Goal: Information Seeking & Learning: Learn about a topic

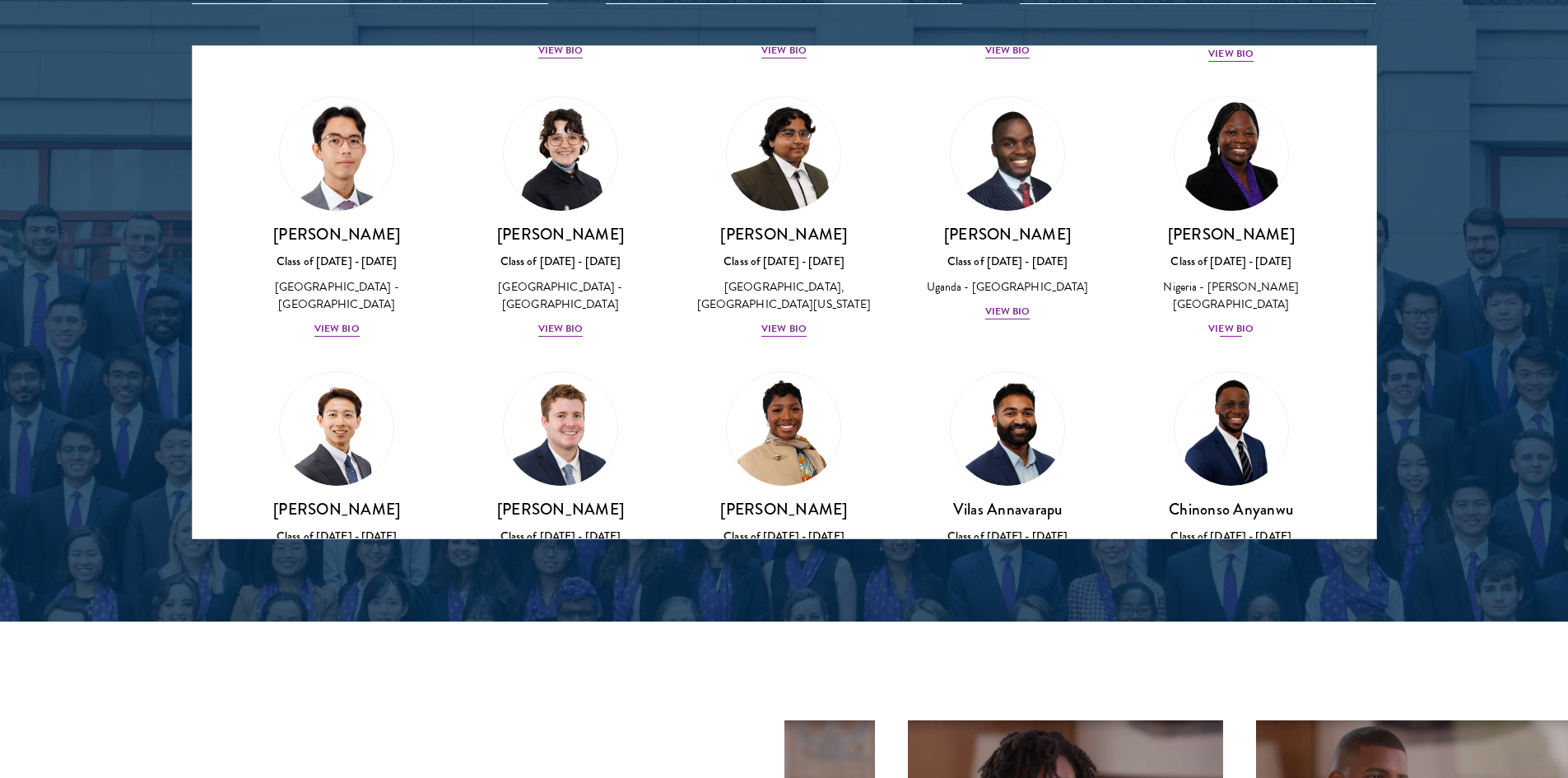
scroll to position [329, 0]
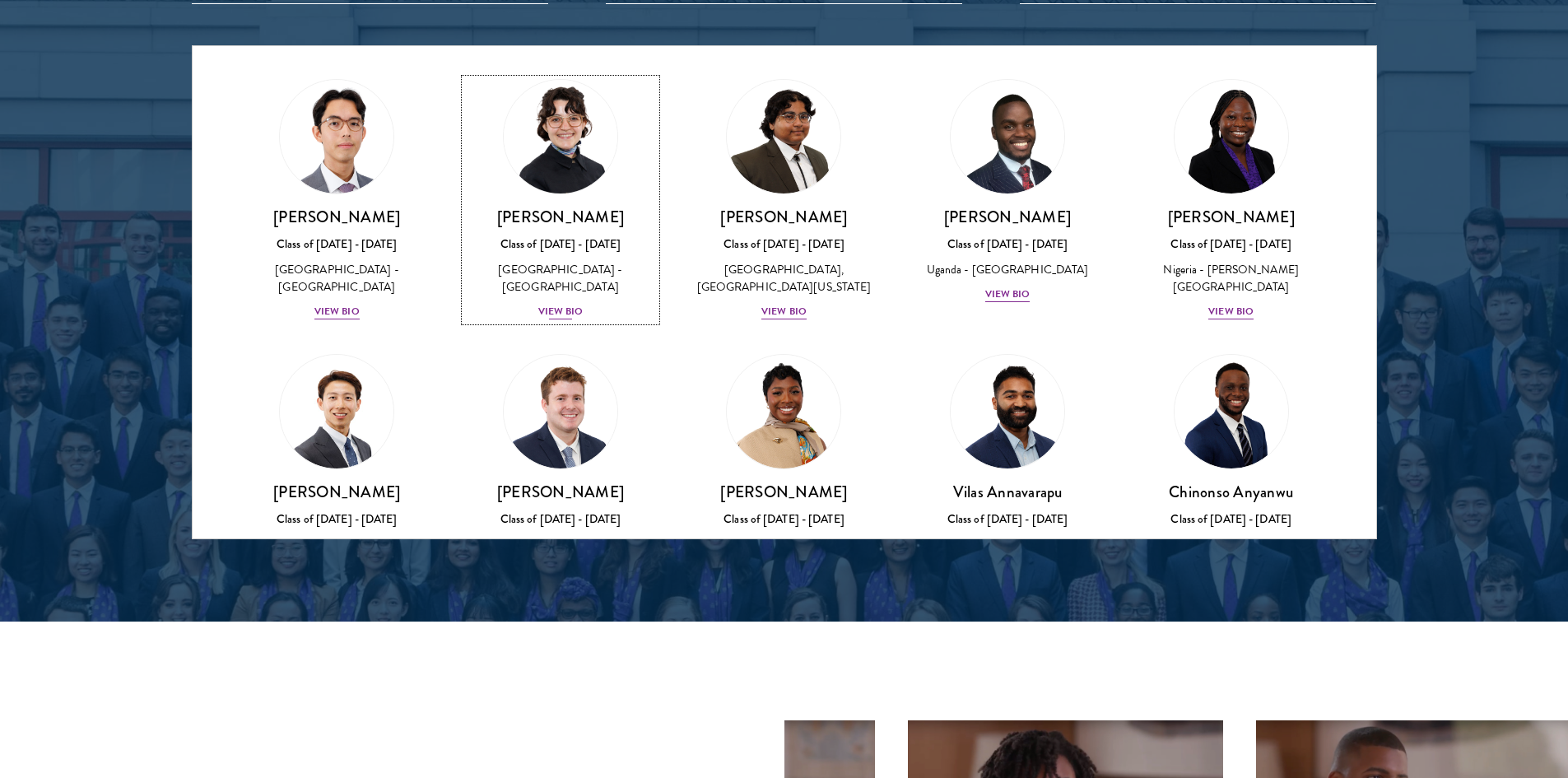
click at [556, 319] on div "View Bio" at bounding box center [560, 312] width 45 height 16
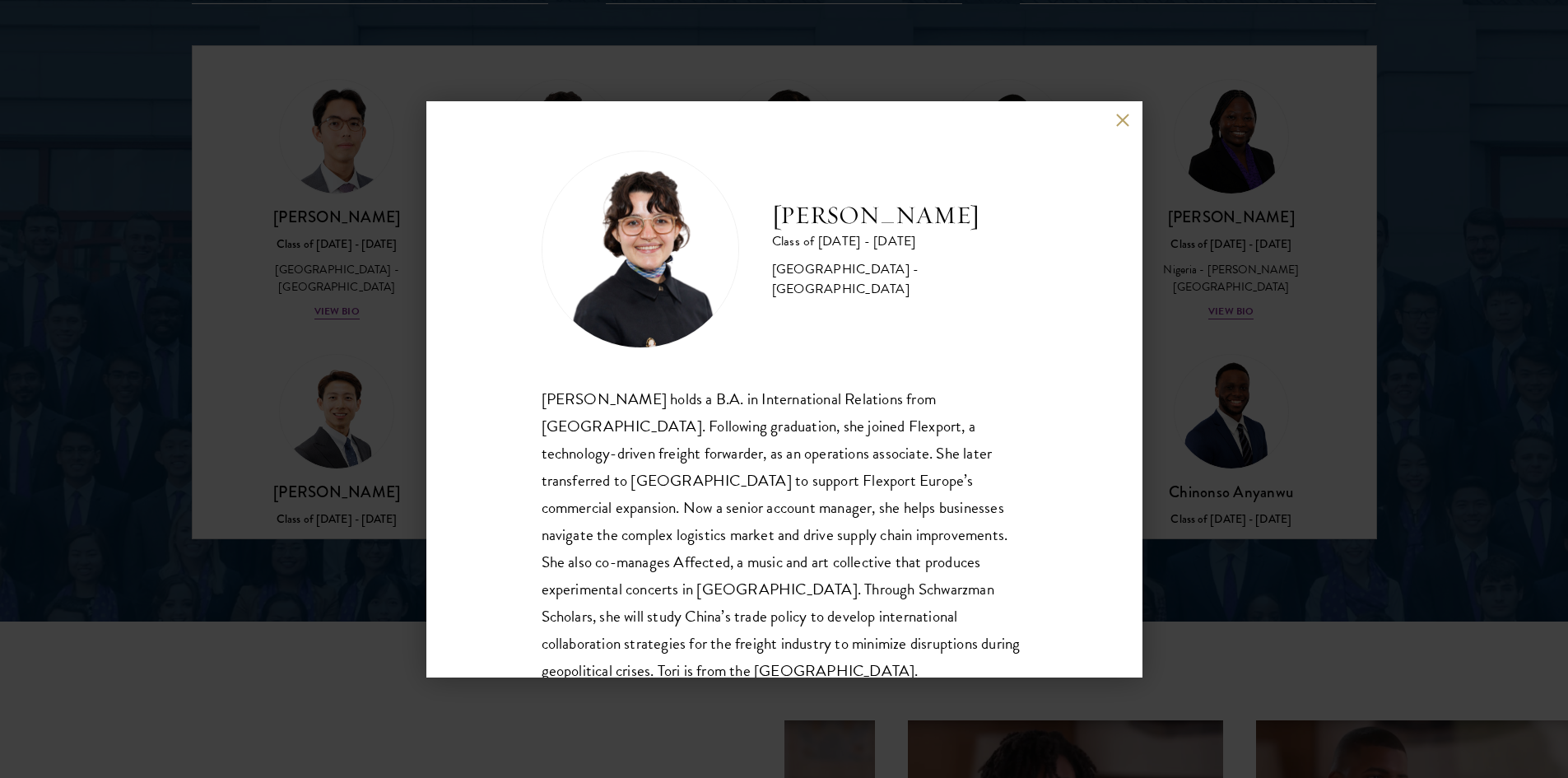
click at [1116, 121] on button at bounding box center [1123, 121] width 14 height 14
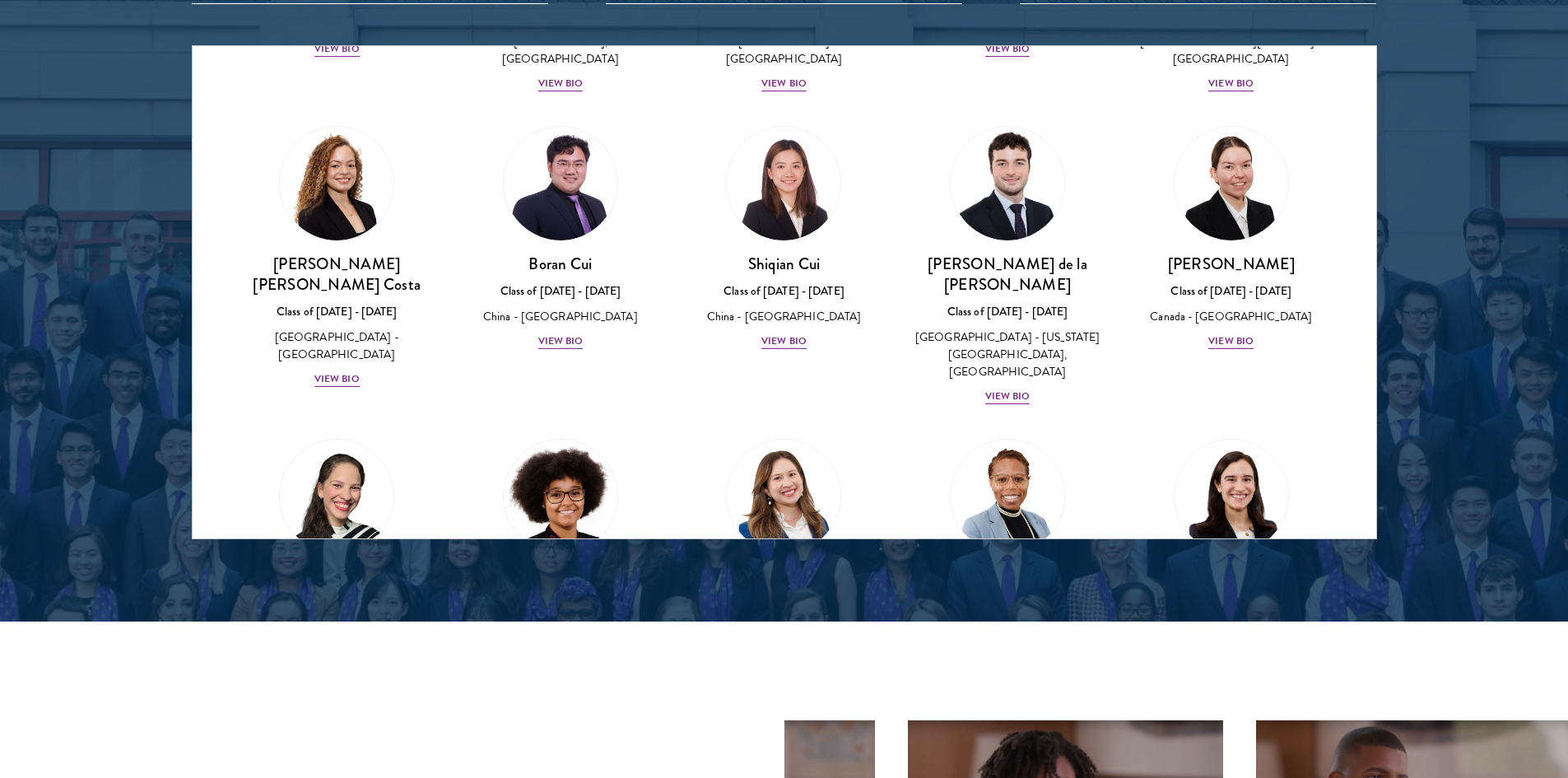
scroll to position [1728, 0]
click at [337, 372] on div "View Bio" at bounding box center [336, 380] width 45 height 16
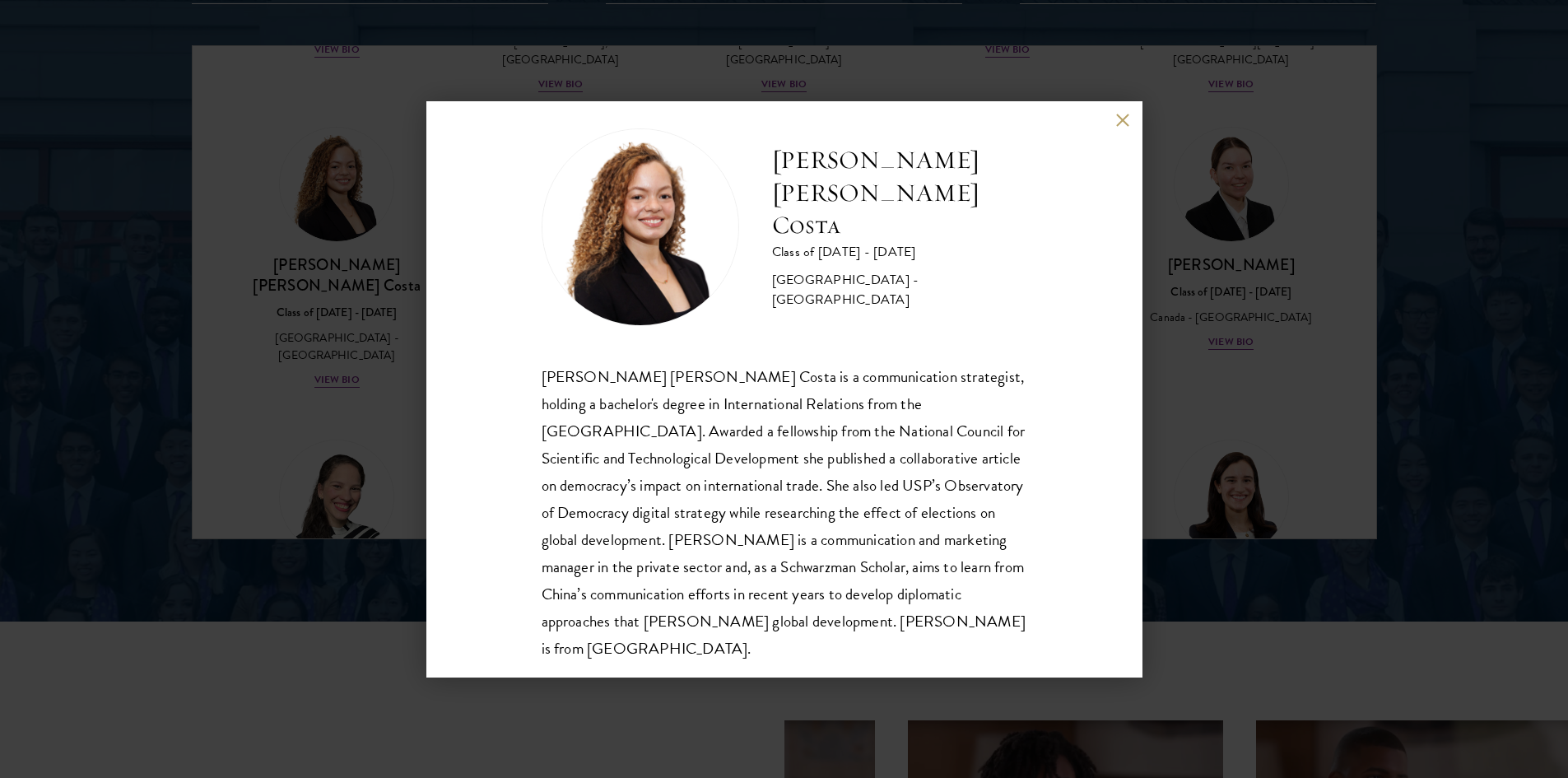
scroll to position [29, 0]
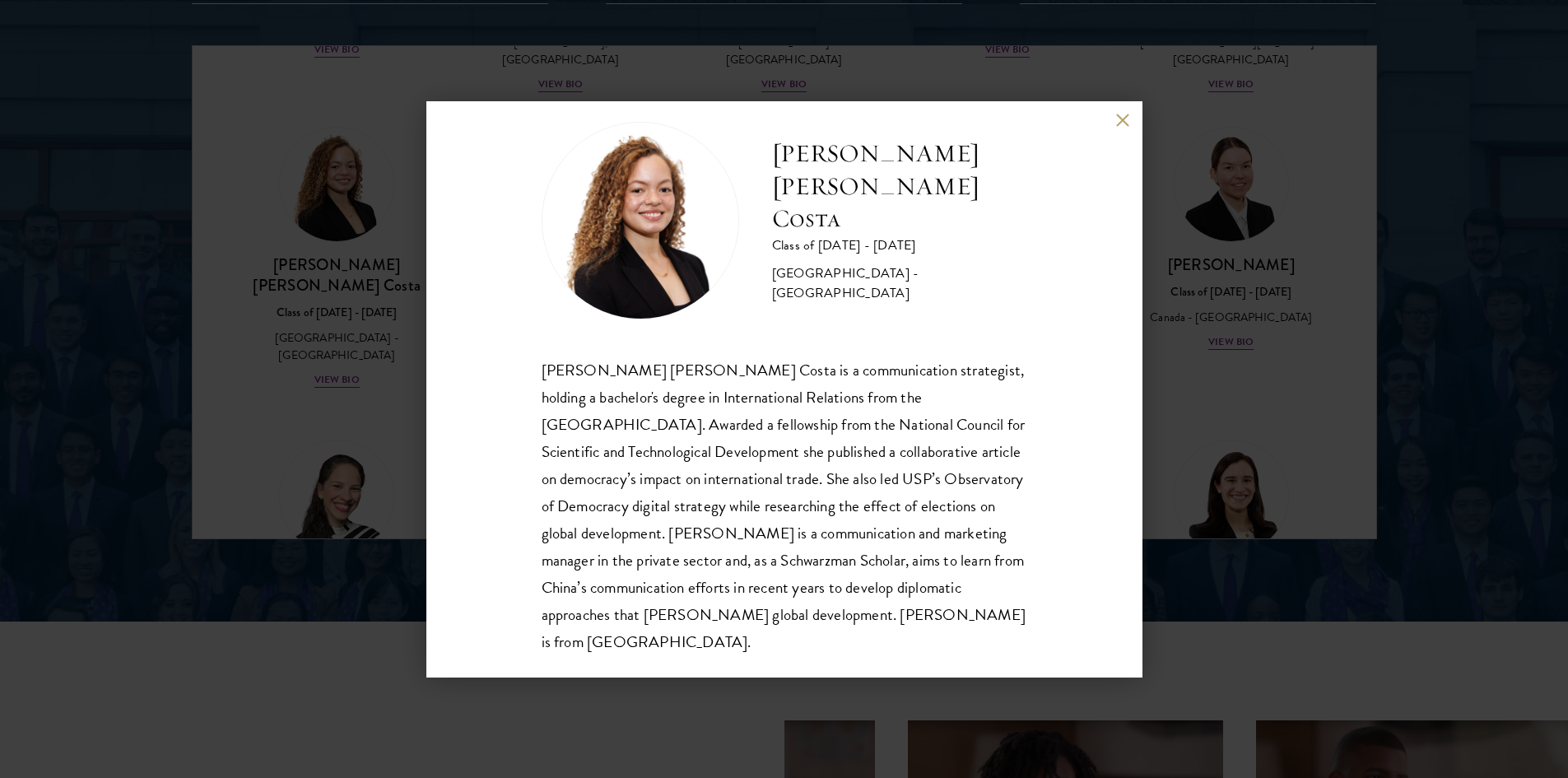
click at [1189, 310] on div "[PERSON_NAME] [PERSON_NAME] Costa Class of [DATE] - [DATE] [GEOGRAPHIC_DATA] - …" at bounding box center [784, 389] width 1568 height 778
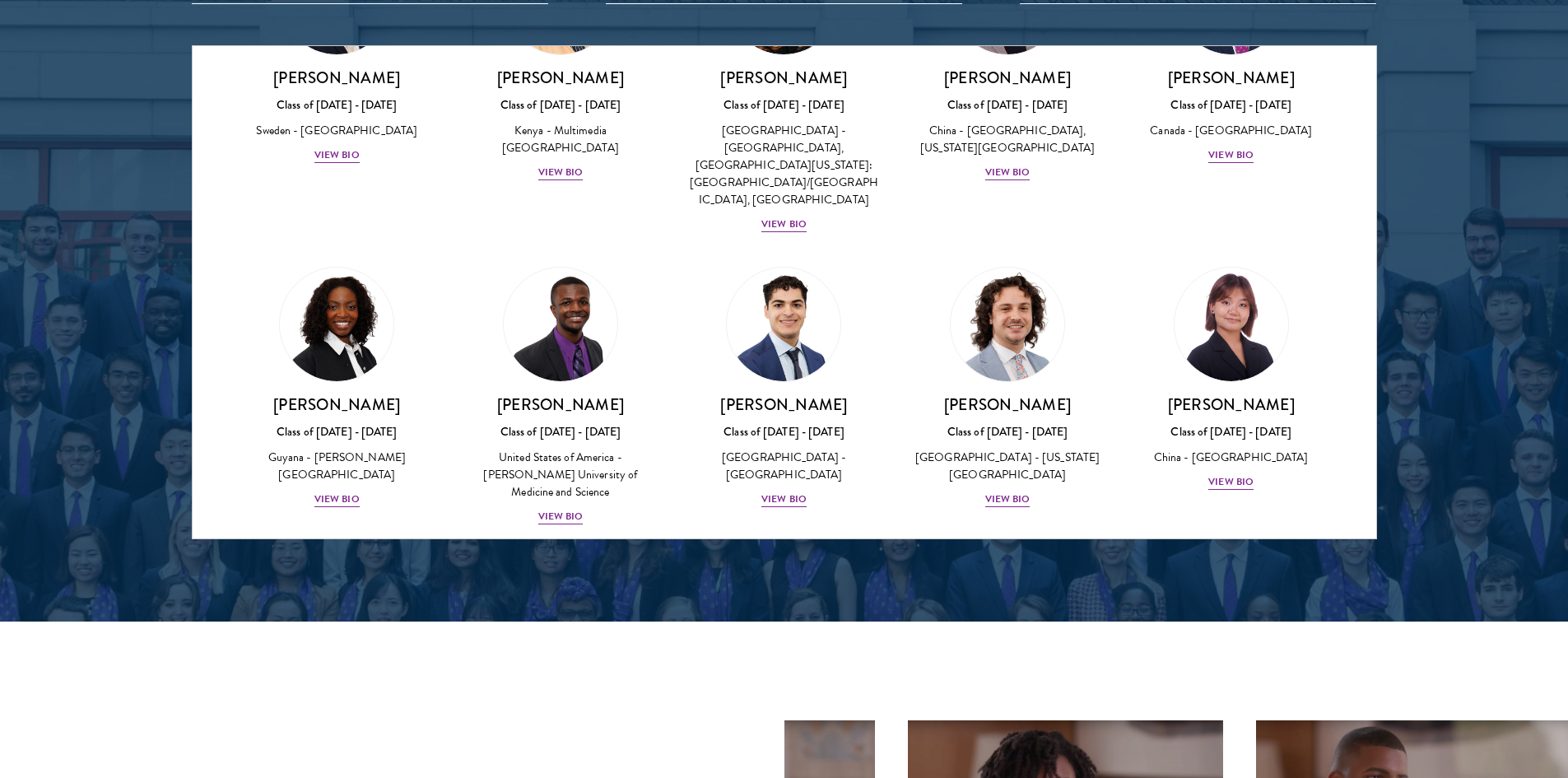
scroll to position [2550, 0]
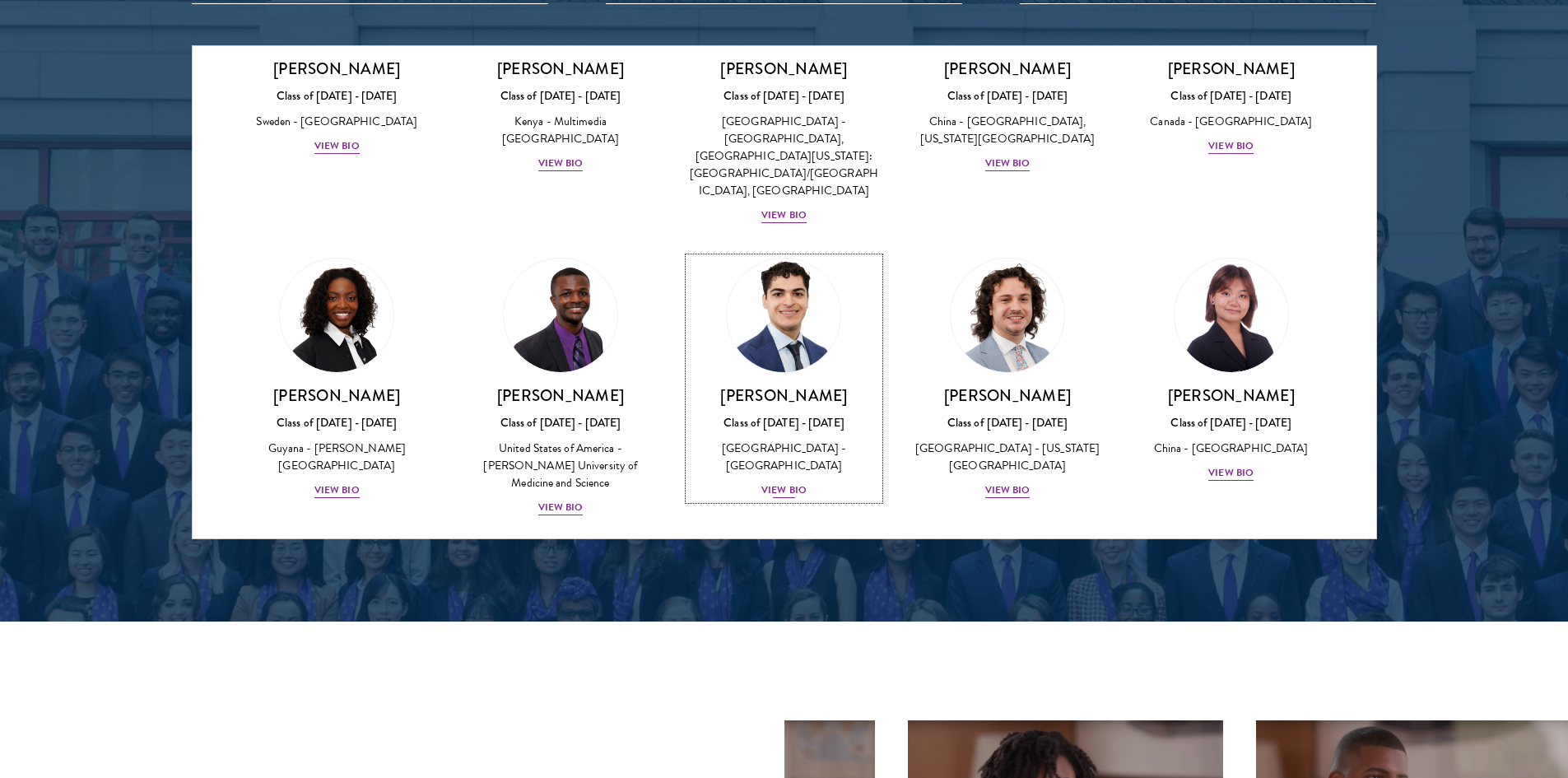
click at [780, 385] on div "[PERSON_NAME] Class of [DATE] - [DATE] [GEOGRAPHIC_DATA] - [GEOGRAPHIC_DATA] Vi…" at bounding box center [784, 443] width 191 height 114
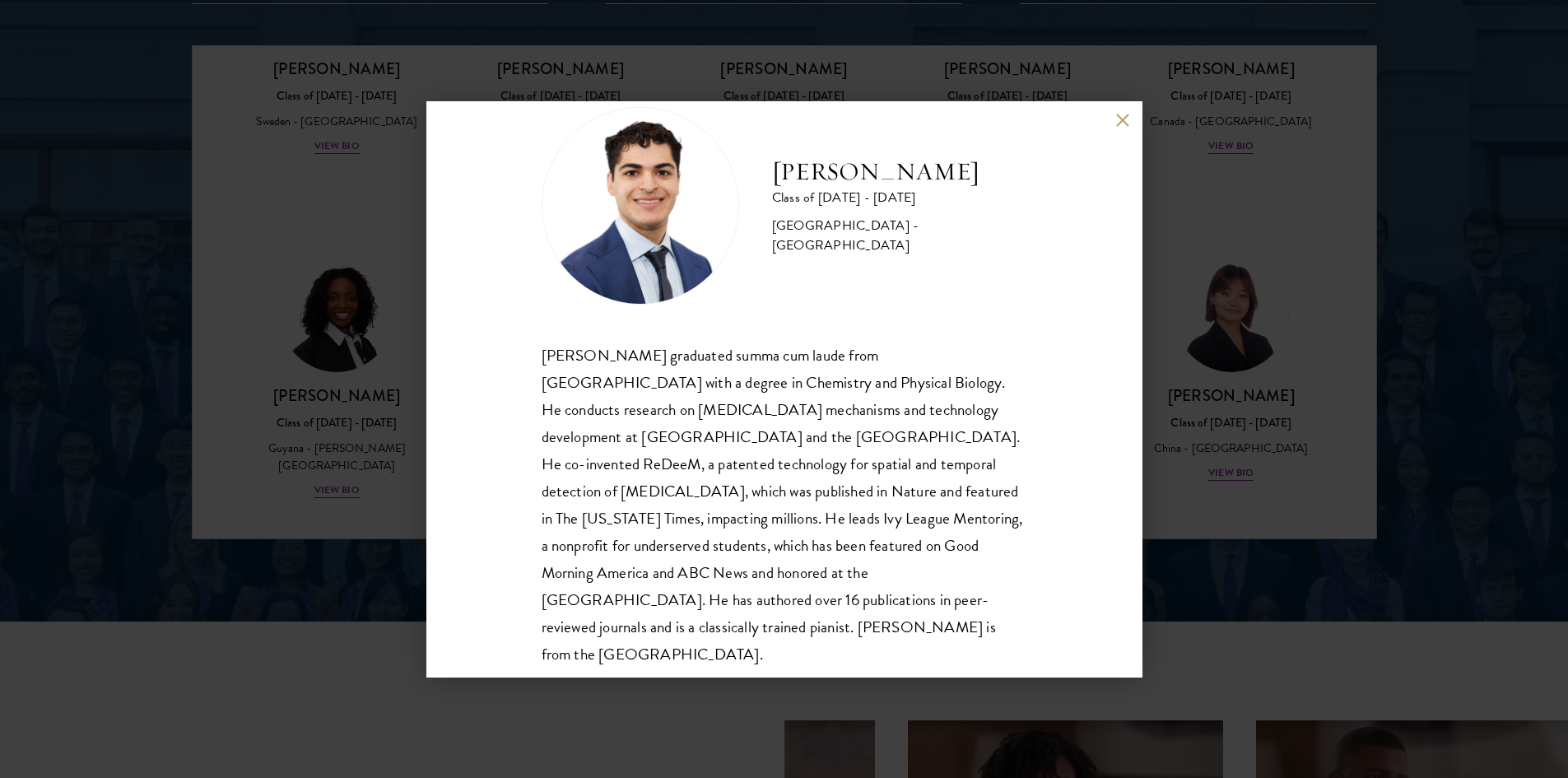
scroll to position [56, 0]
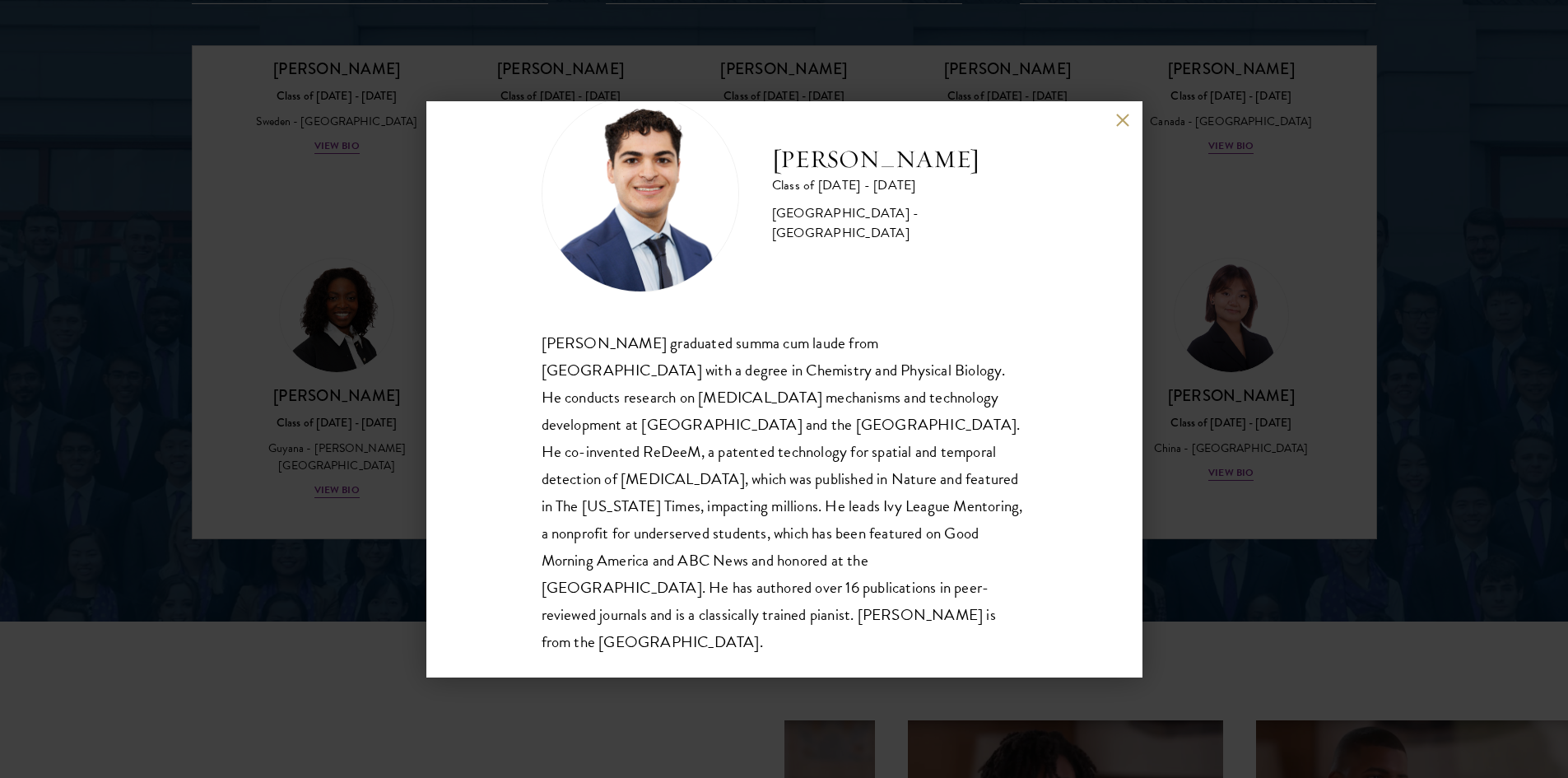
click at [1121, 121] on button at bounding box center [1123, 121] width 14 height 14
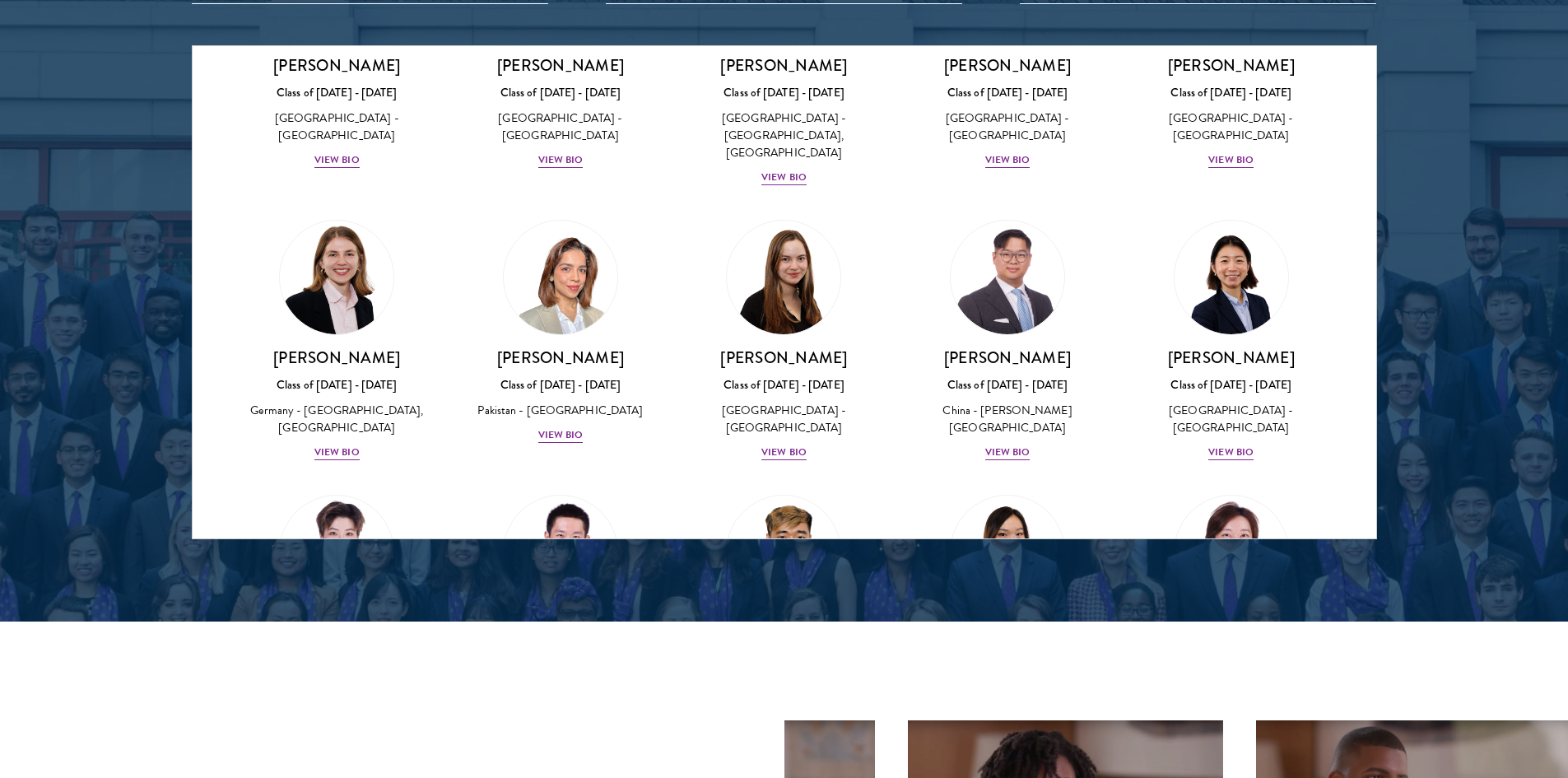
scroll to position [3702, 0]
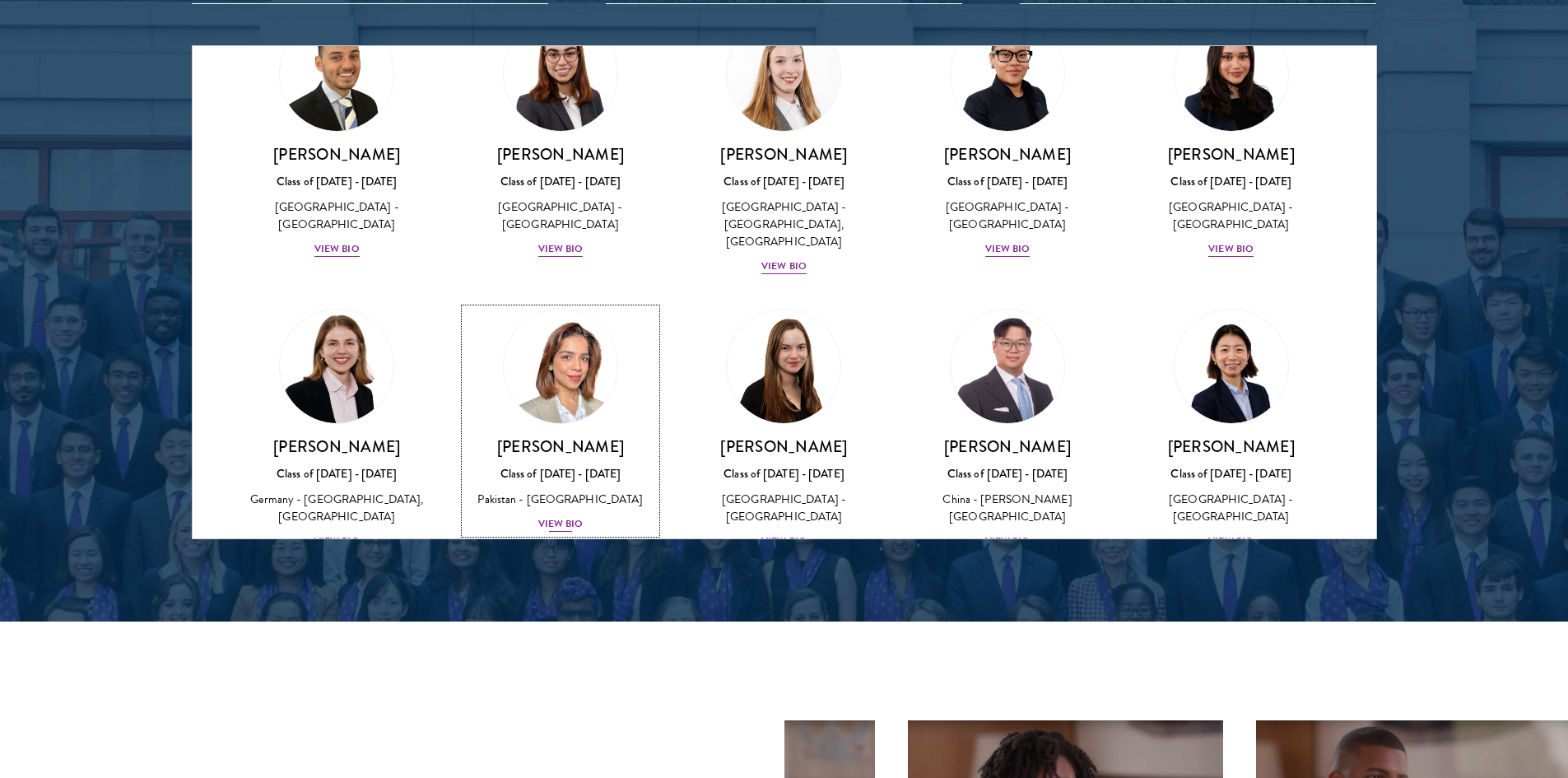
click at [568, 516] on div "View Bio" at bounding box center [560, 524] width 45 height 16
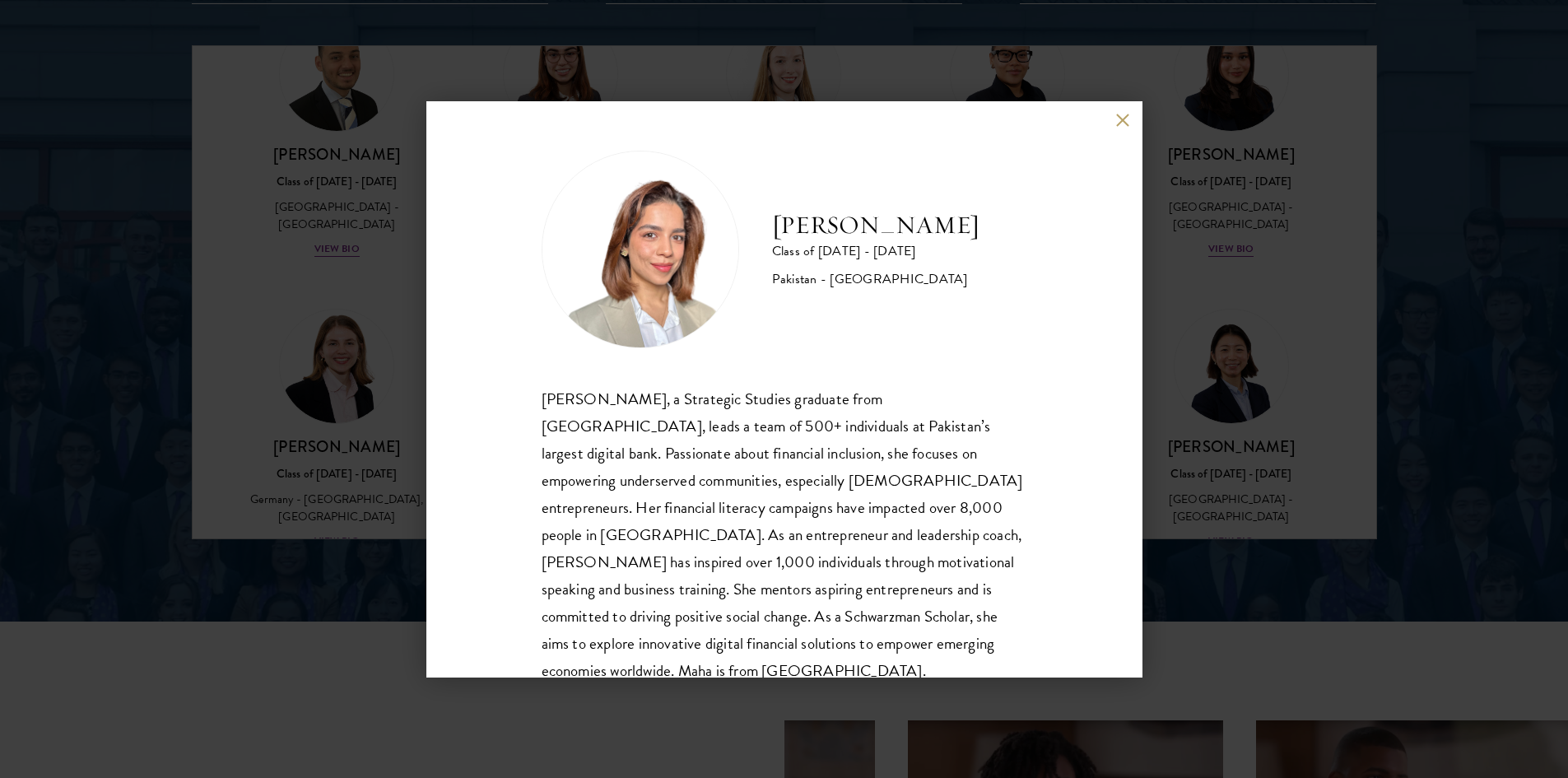
click at [1120, 118] on button at bounding box center [1123, 121] width 14 height 14
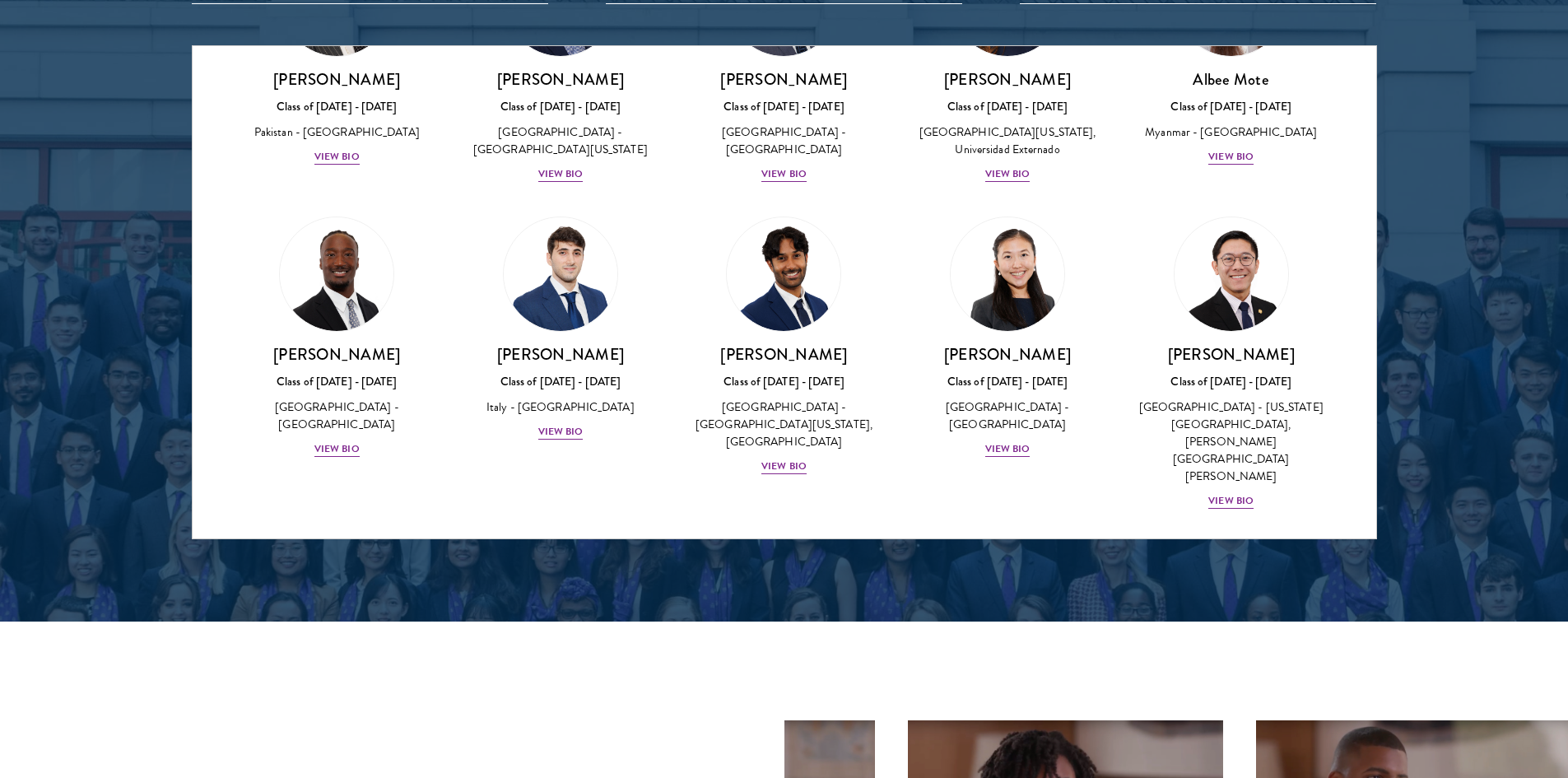
scroll to position [5758, 0]
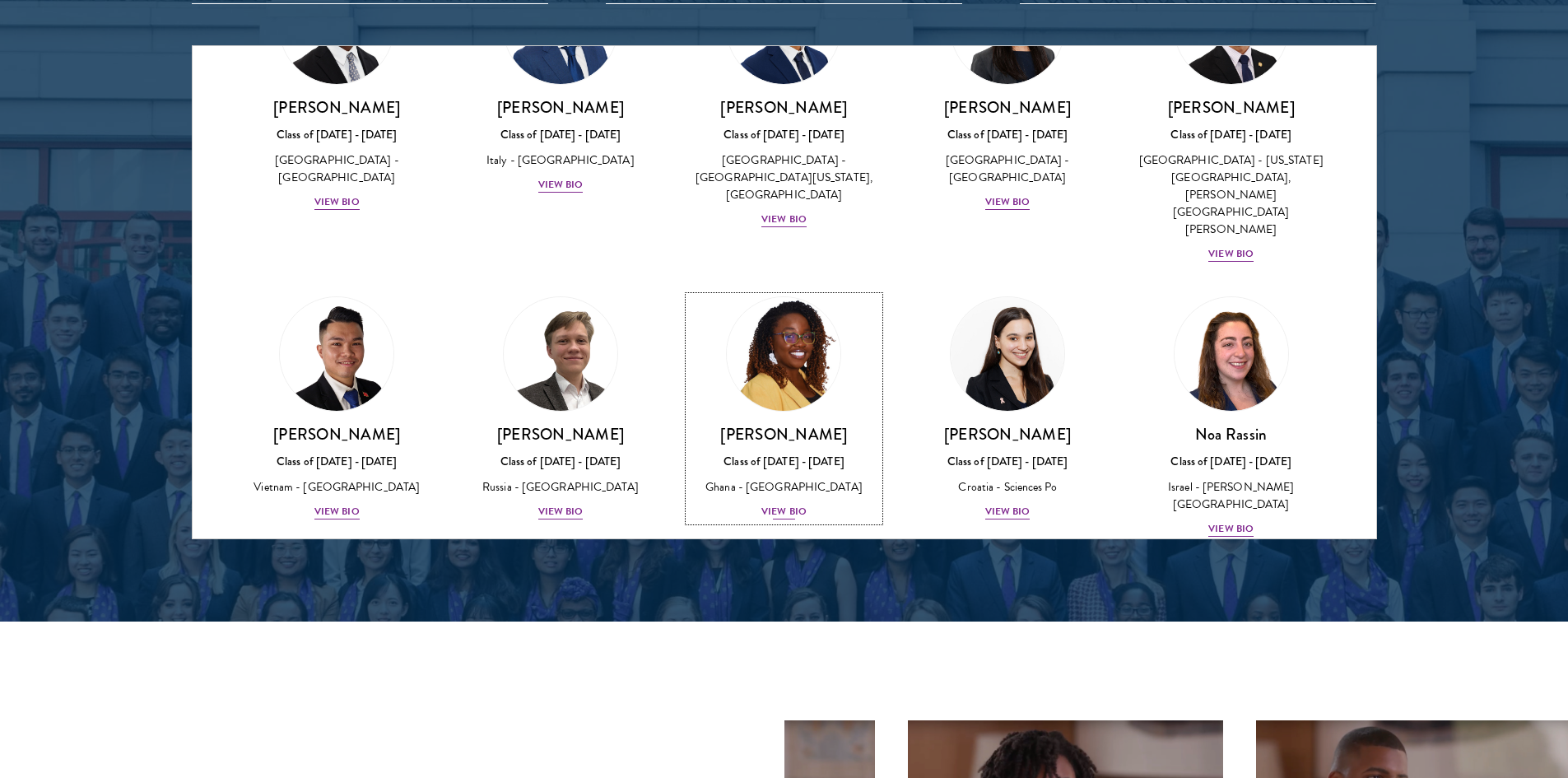
click at [769, 503] on div "View Bio" at bounding box center [784, 511] width 45 height 16
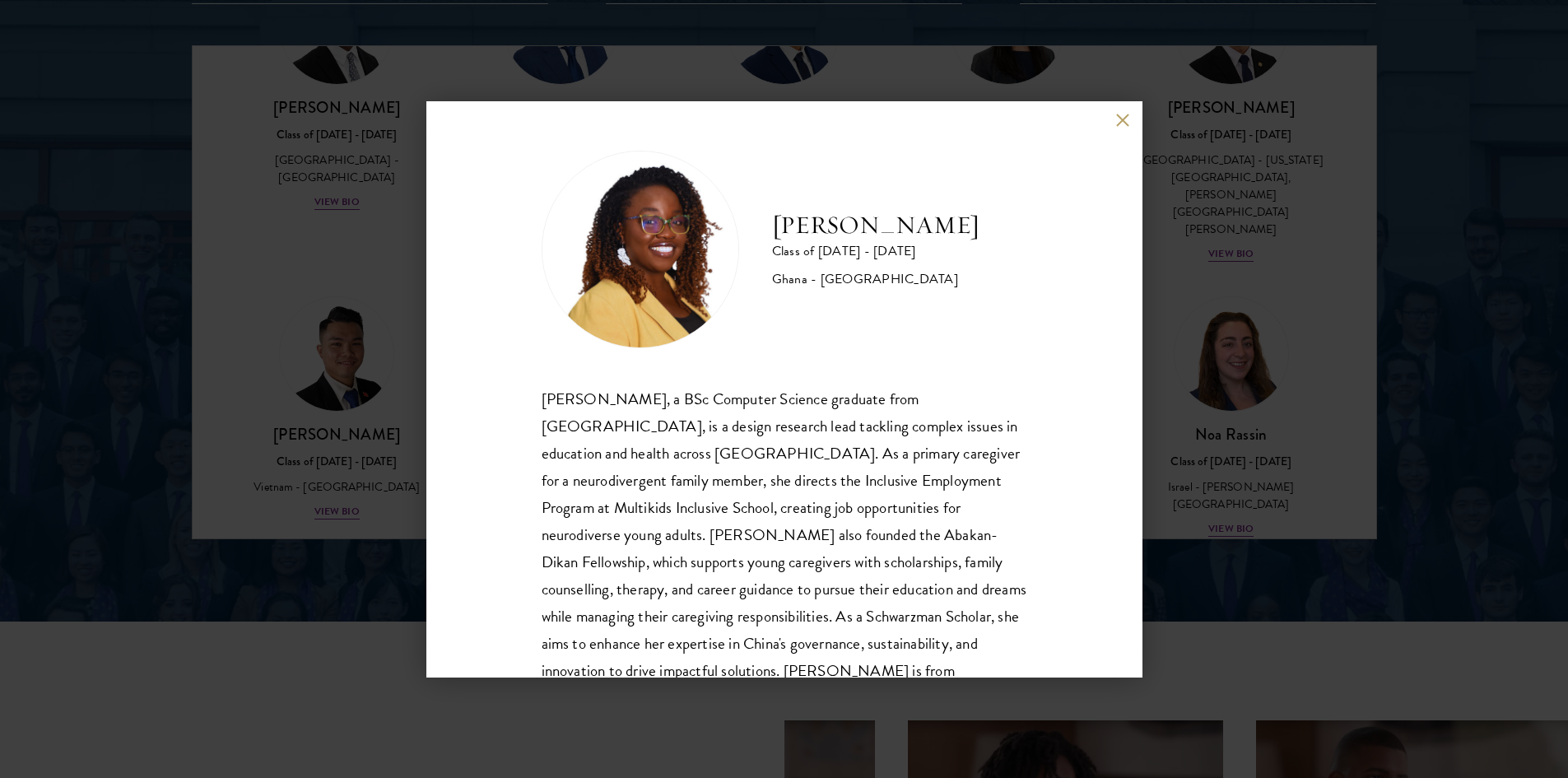
scroll to position [56, 0]
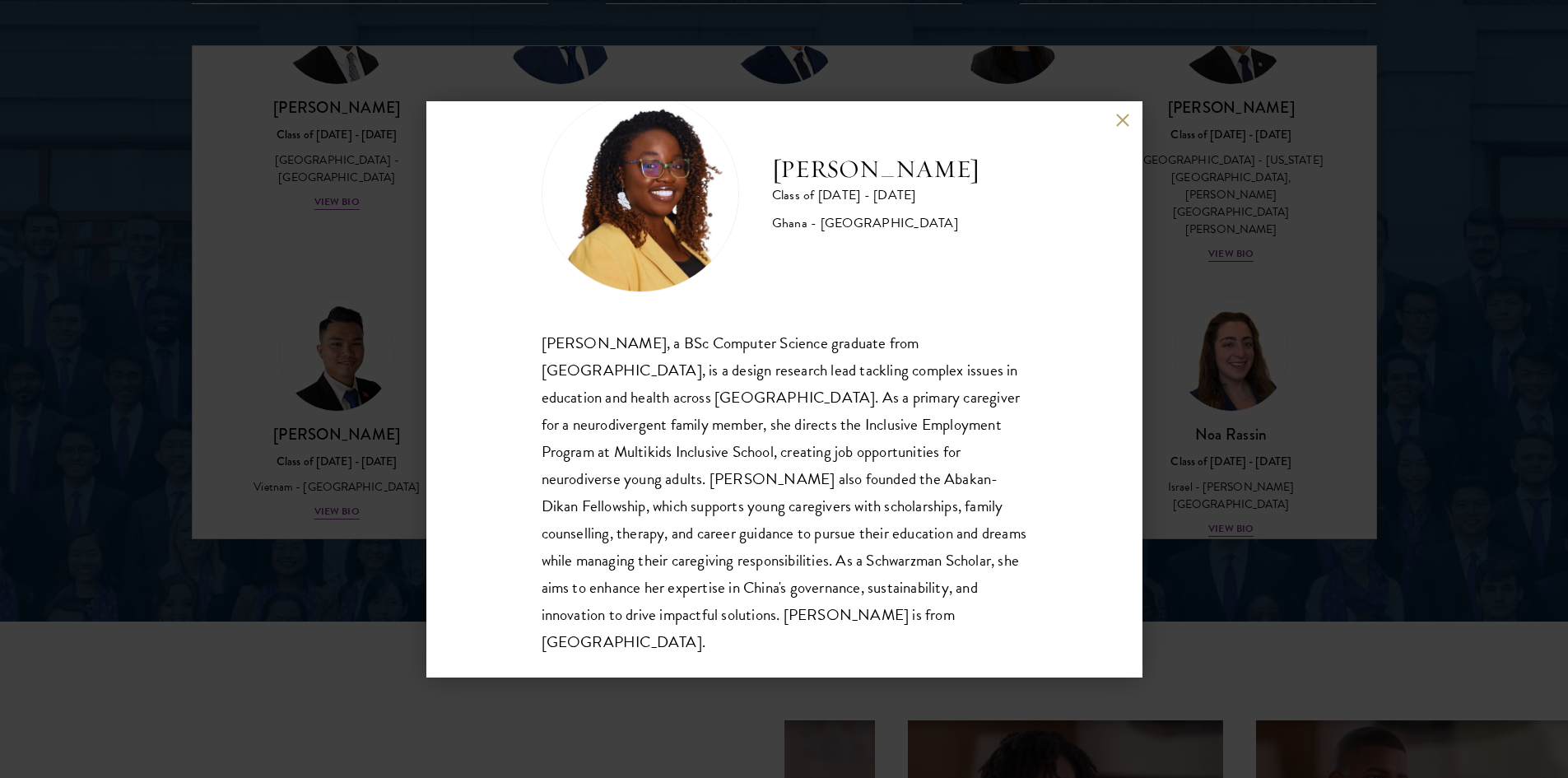
click at [1123, 107] on div "[PERSON_NAME] Class of [DATE] - [DATE] Ghana - [GEOGRAPHIC_DATA] [PERSON_NAME],…" at bounding box center [784, 389] width 716 height 576
click at [1120, 121] on button at bounding box center [1123, 121] width 14 height 14
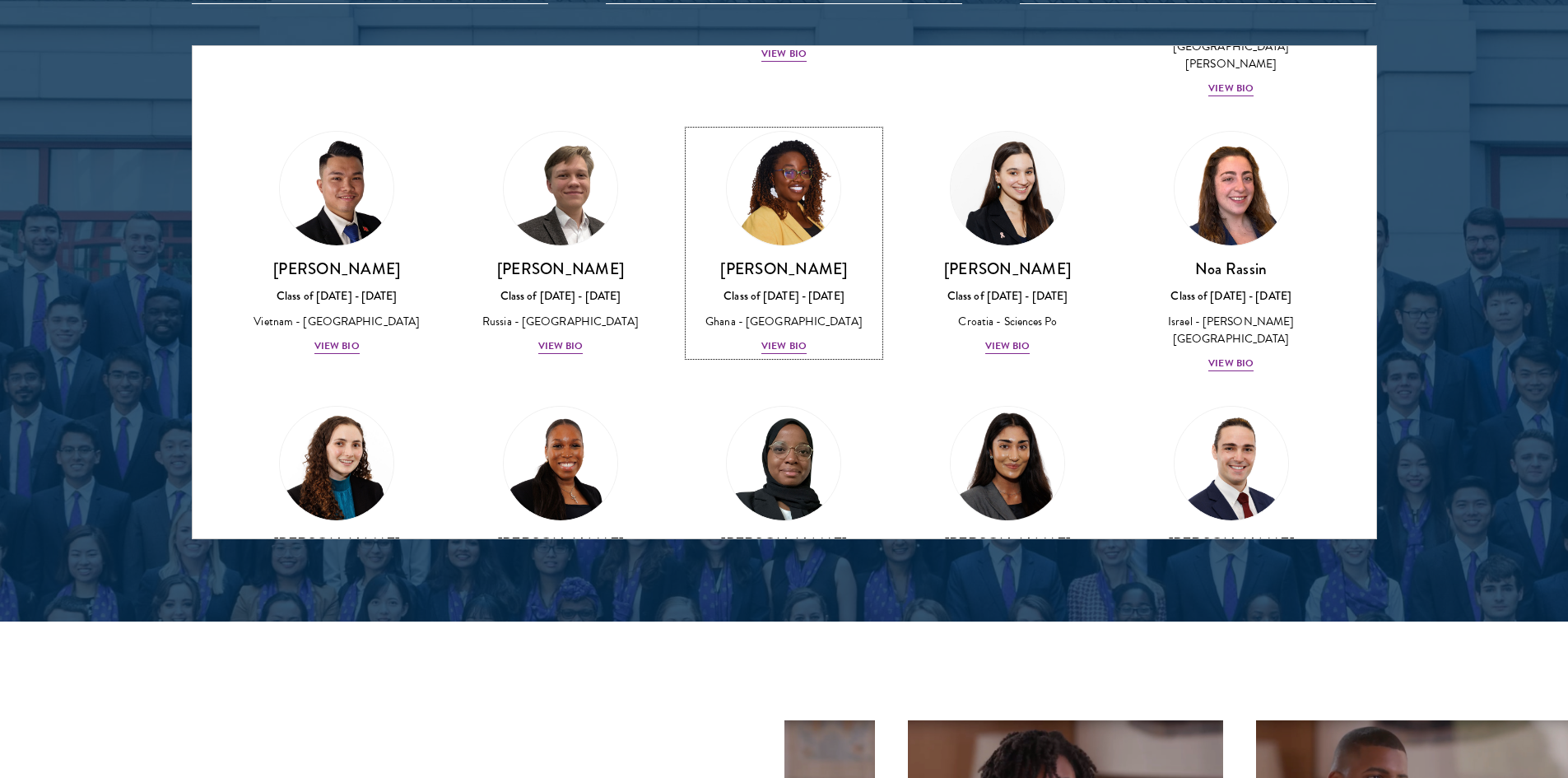
scroll to position [5822, 0]
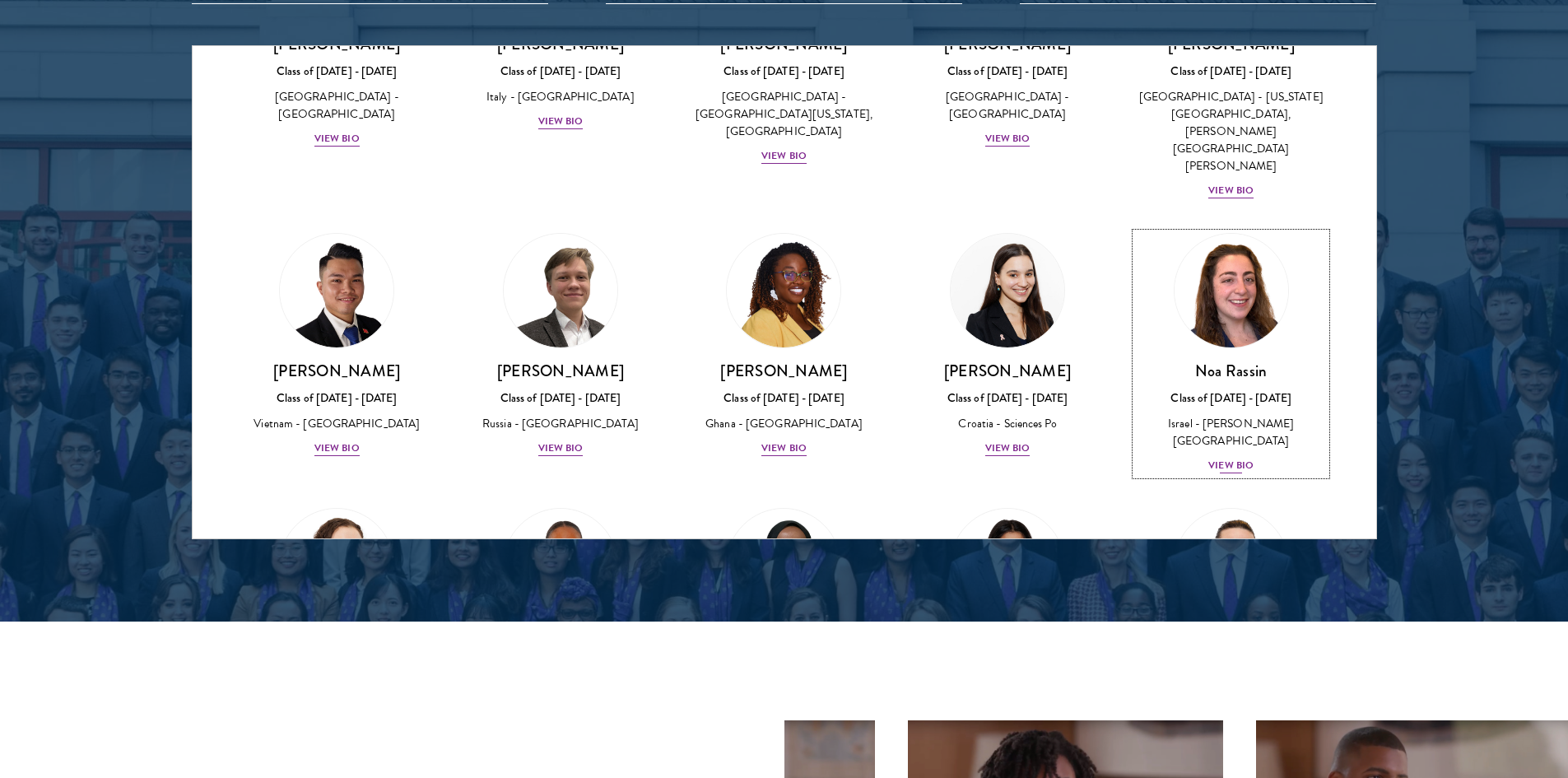
click at [1213, 458] on div "View Bio" at bounding box center [1231, 466] width 45 height 16
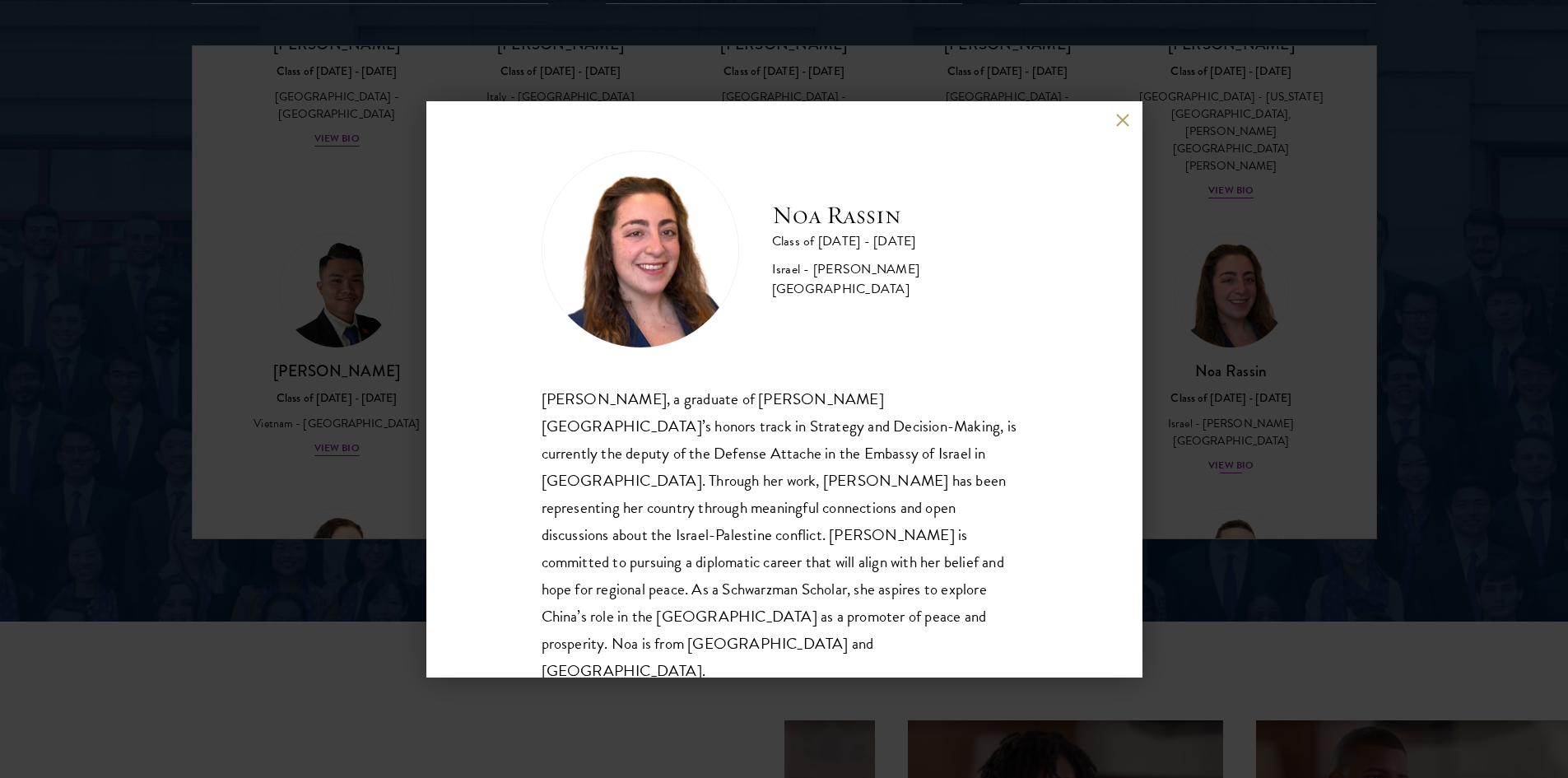
click at [1213, 179] on div "[PERSON_NAME] Class of [DATE] - [DATE] Israel - [PERSON_NAME][GEOGRAPHIC_DATA] …" at bounding box center [784, 389] width 1568 height 778
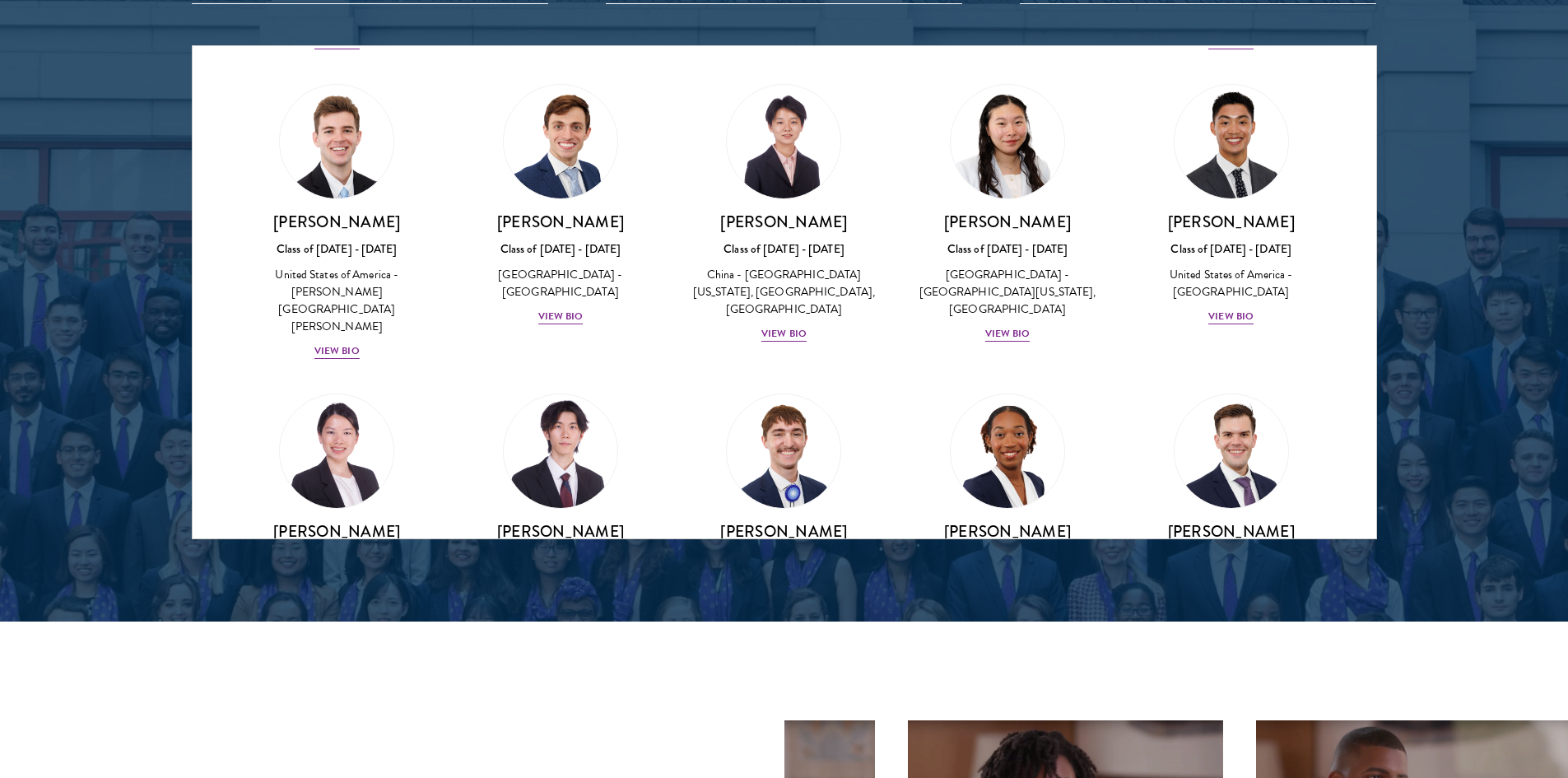
scroll to position [7417, 0]
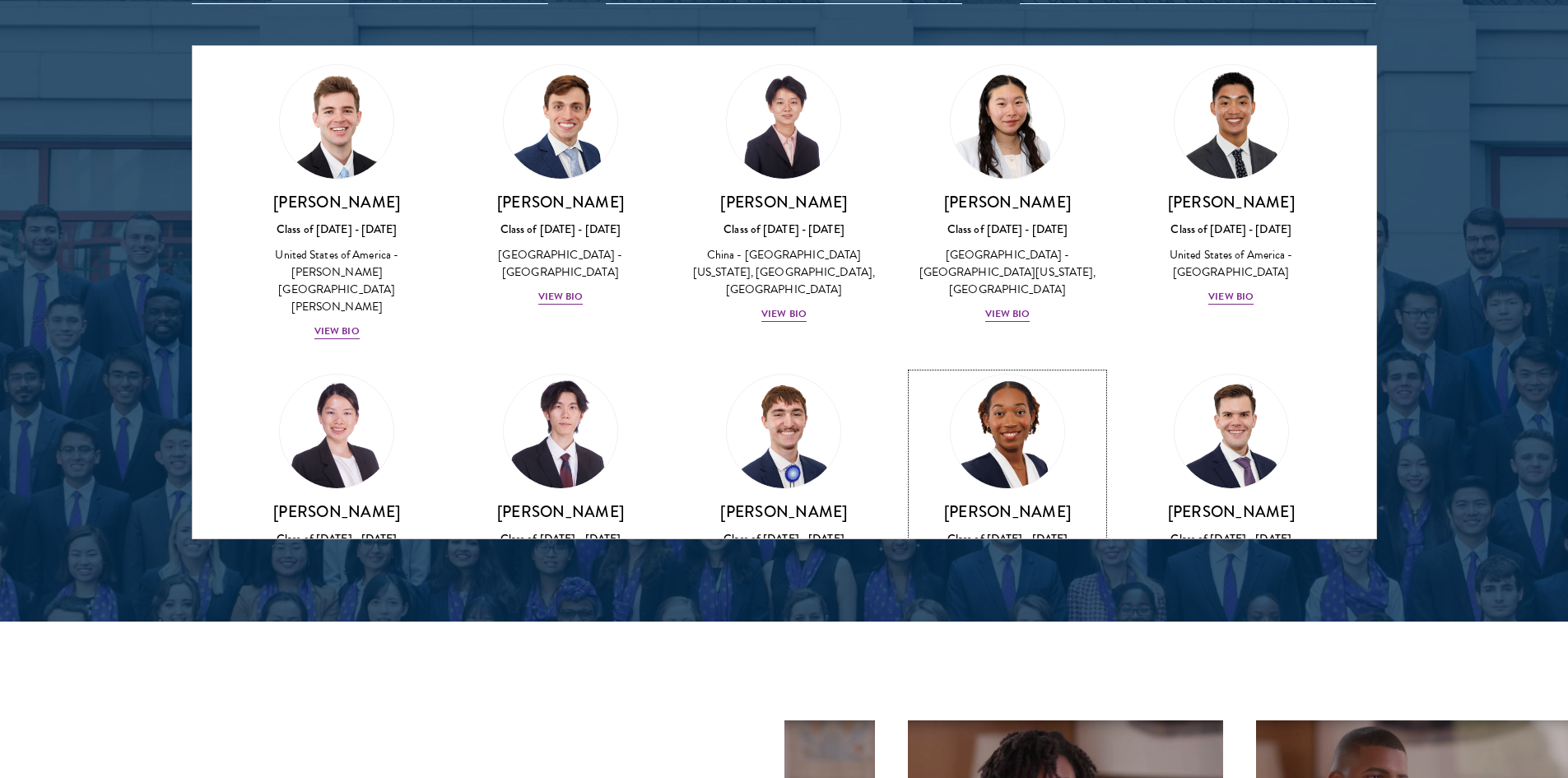
click at [994, 598] on div "View Bio" at bounding box center [1007, 606] width 45 height 16
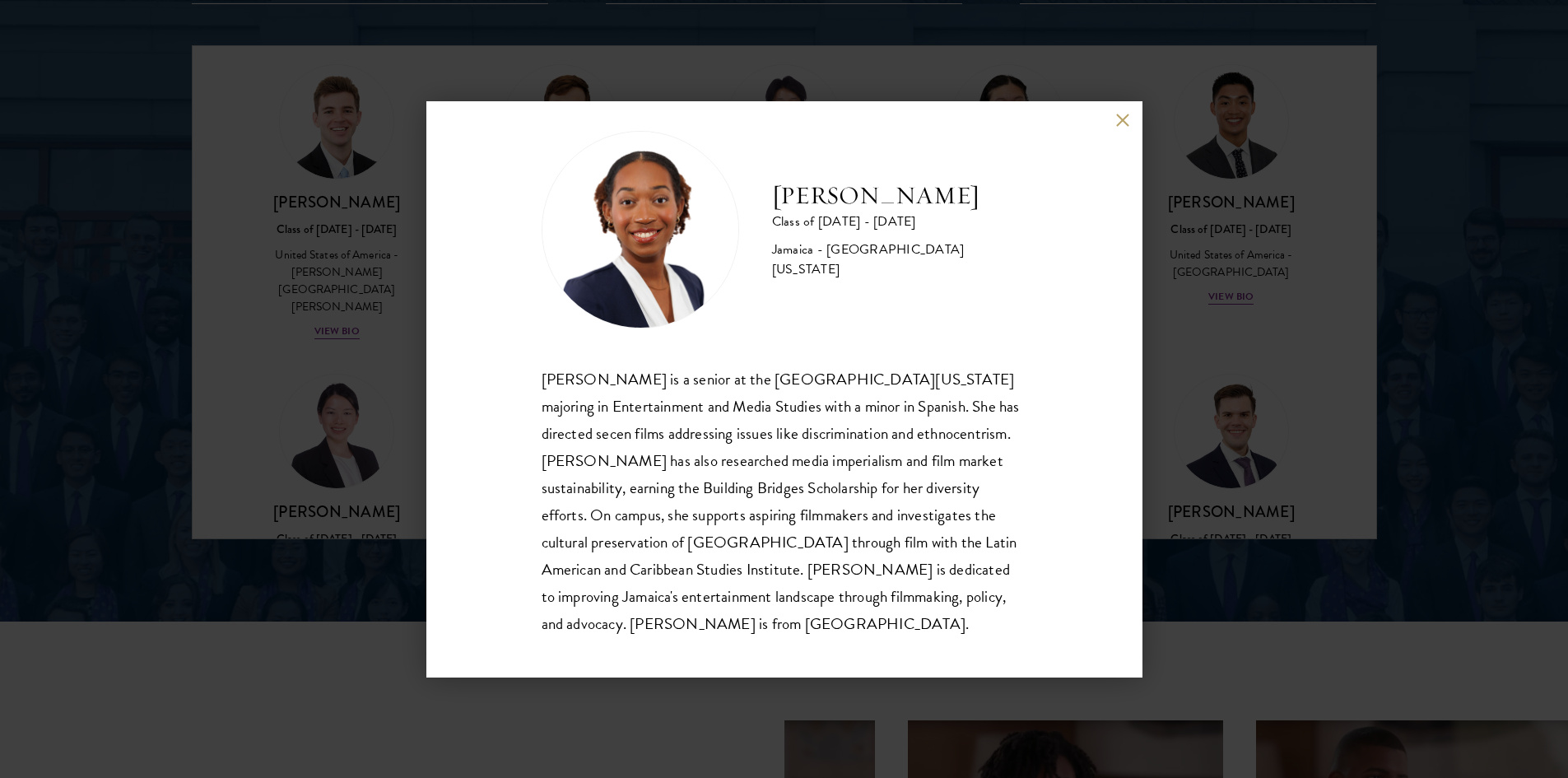
scroll to position [29, 0]
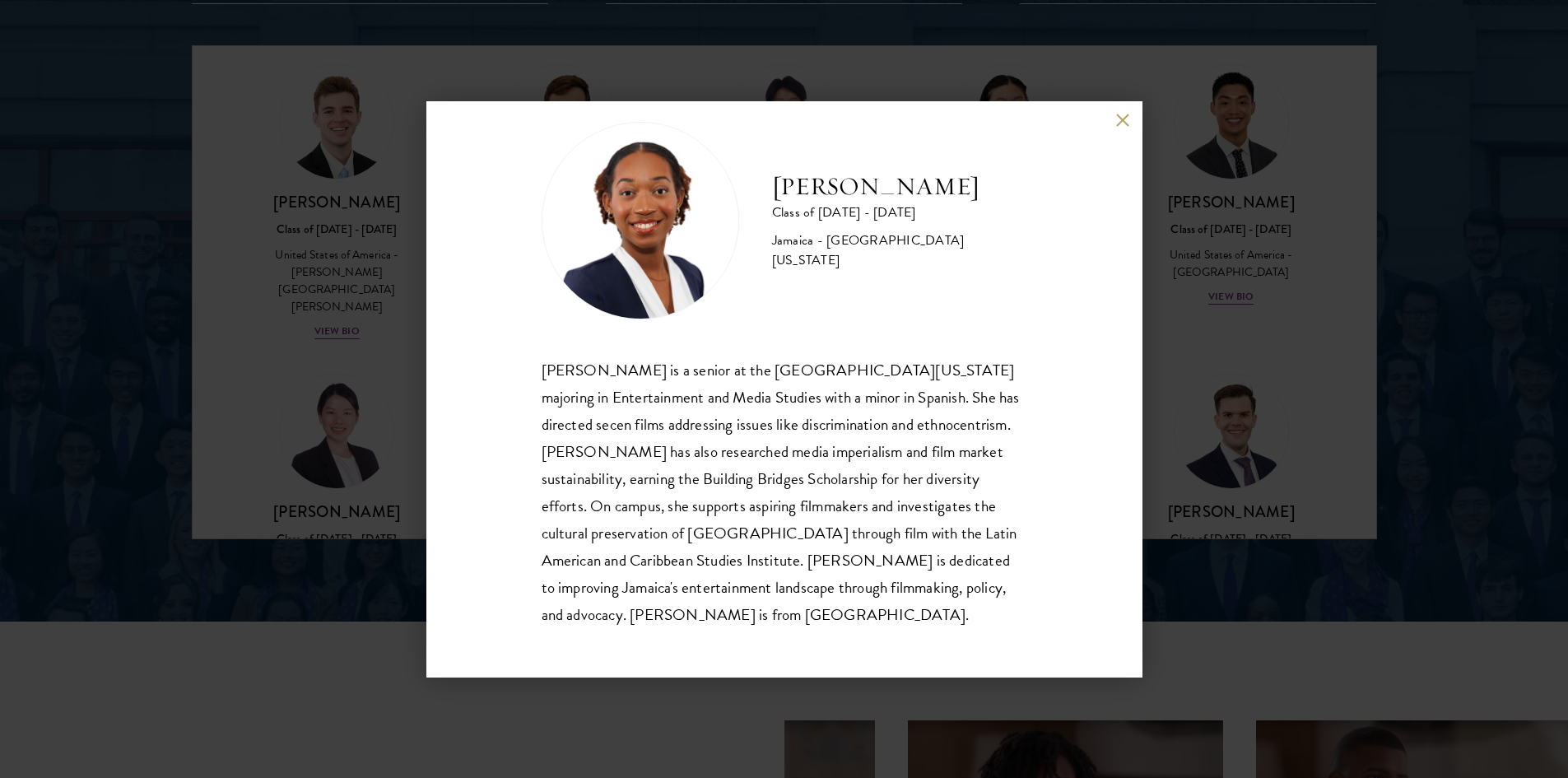
click at [1241, 261] on div "[PERSON_NAME] Class of [DATE] - [DATE] [GEOGRAPHIC_DATA] - [GEOGRAPHIC_DATA][US…" at bounding box center [784, 389] width 1568 height 778
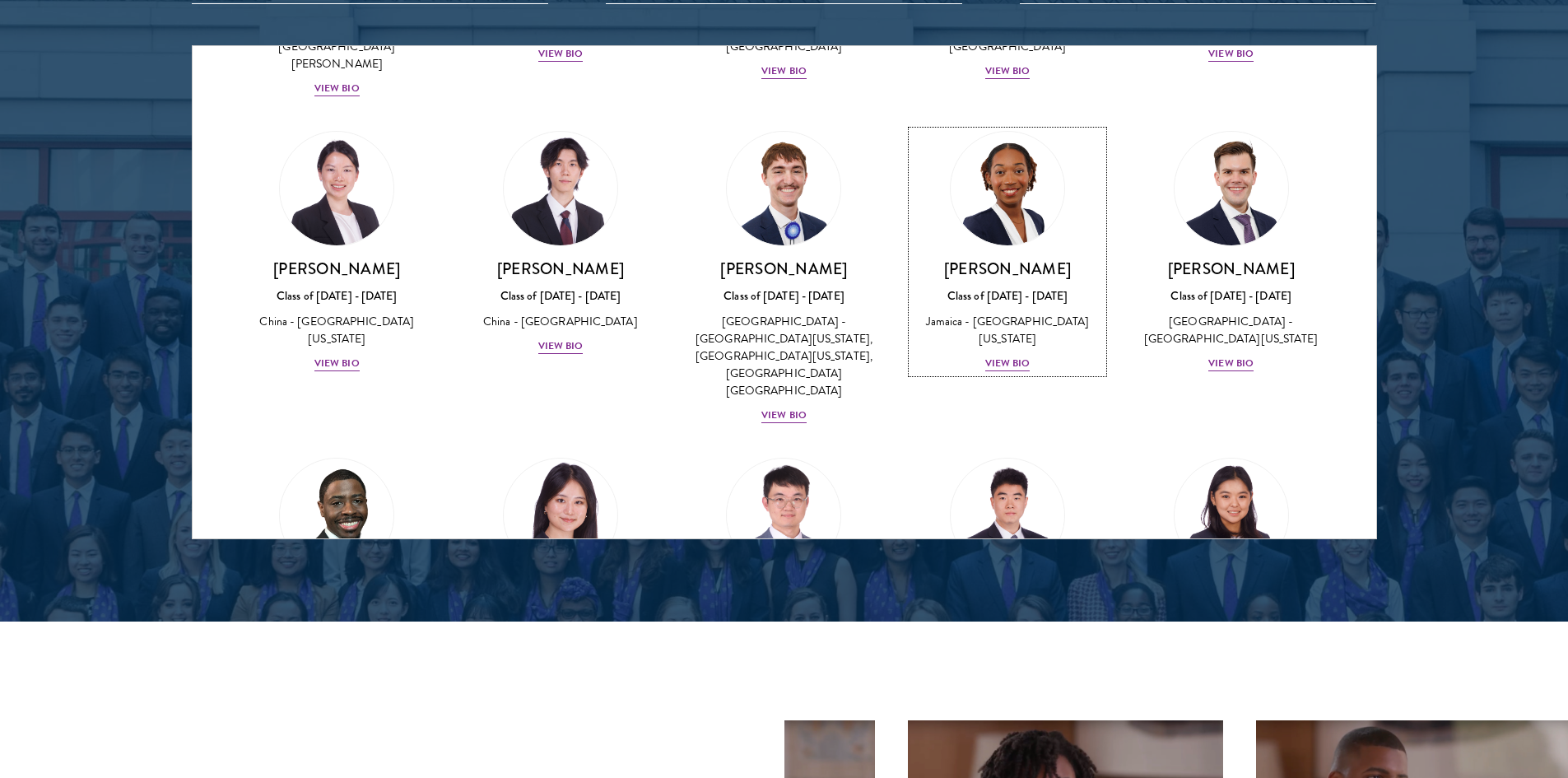
scroll to position [7248, 0]
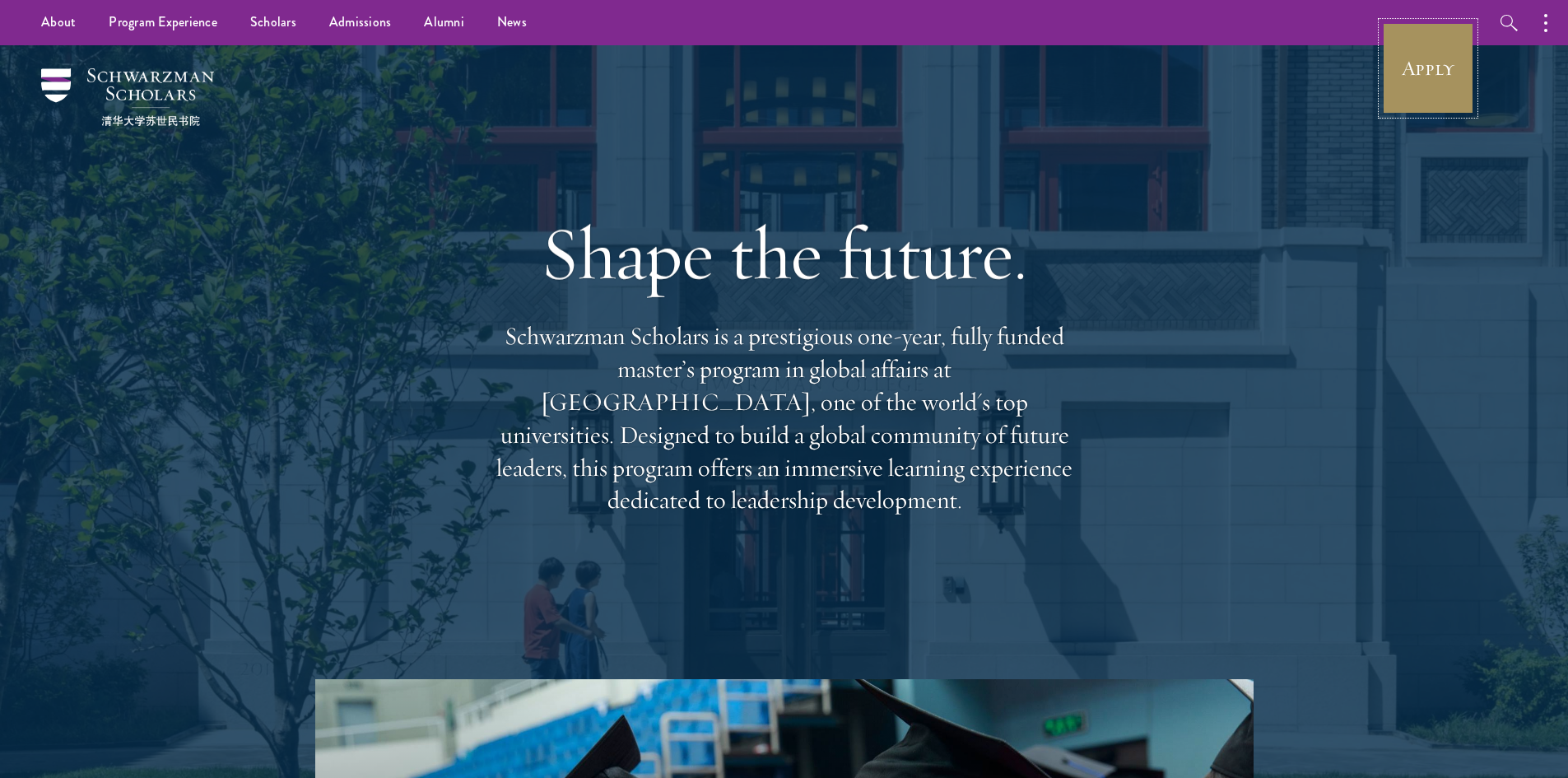
click at [1402, 96] on link "Apply" at bounding box center [1428, 68] width 92 height 92
